Goal: Check status: Check status

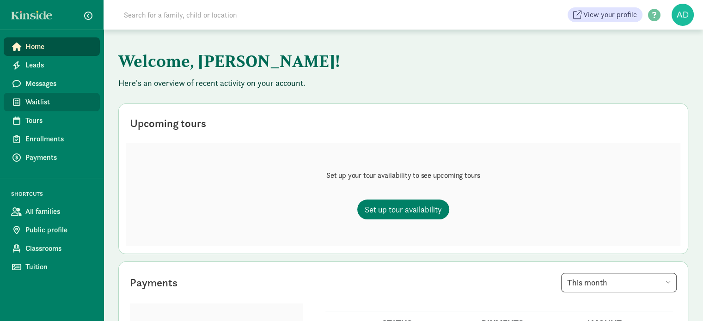
click at [44, 99] on span "Waitlist" at bounding box center [58, 102] width 67 height 11
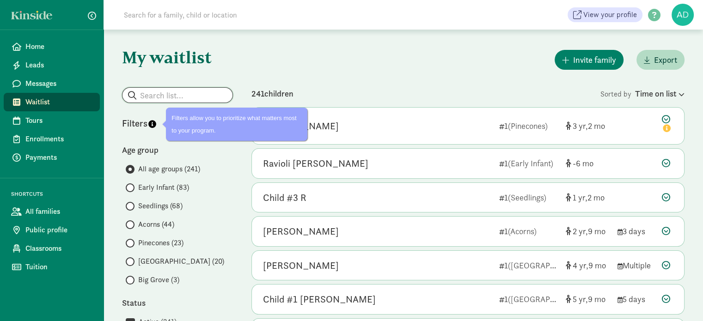
click at [163, 92] on input "search" at bounding box center [177, 95] width 110 height 15
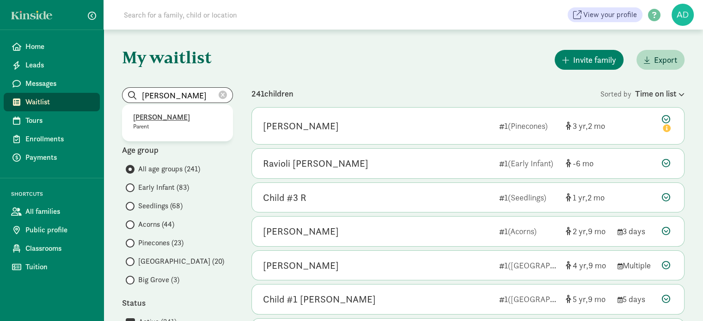
click at [158, 117] on p "[PERSON_NAME]" at bounding box center [177, 117] width 89 height 11
type input "[PERSON_NAME]"
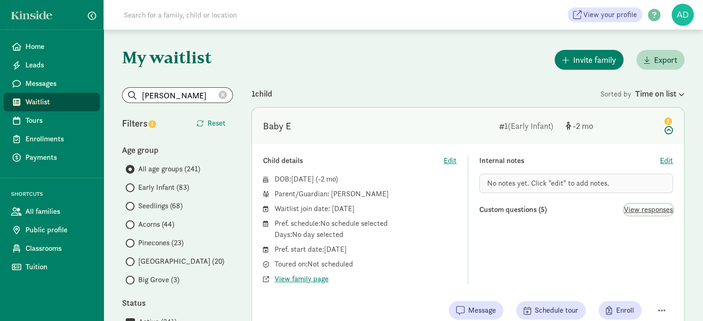
click at [665, 214] on span "View responses" at bounding box center [648, 209] width 49 height 11
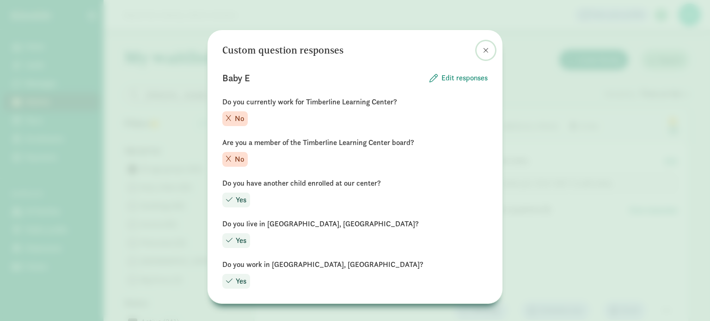
click at [483, 49] on span at bounding box center [486, 50] width 6 height 7
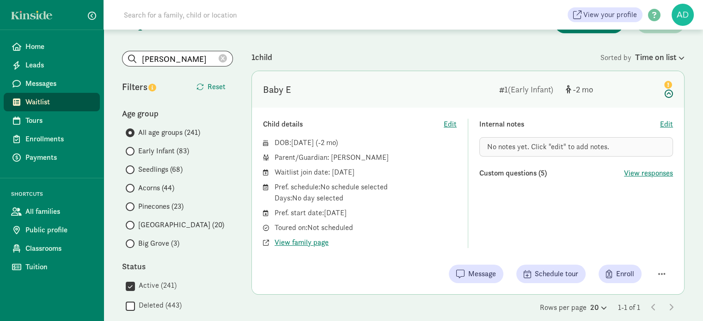
scroll to position [92, 0]
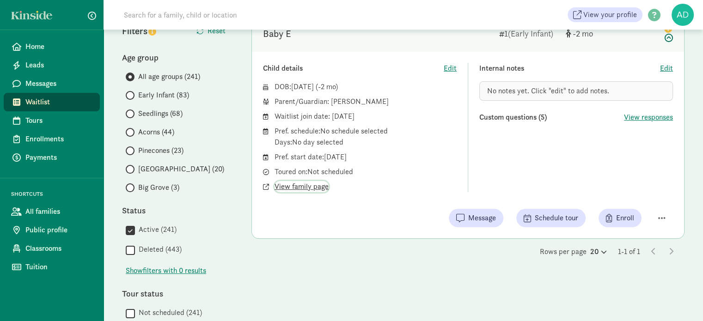
click at [307, 190] on span "View family page" at bounding box center [302, 186] width 54 height 11
